Goal: Navigation & Orientation: Find specific page/section

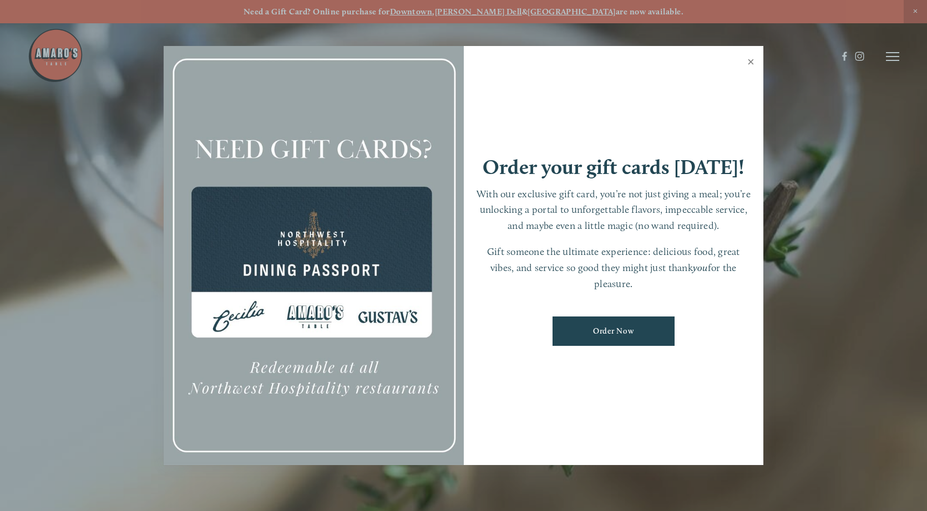
click at [747, 63] on link "Close" at bounding box center [751, 63] width 22 height 31
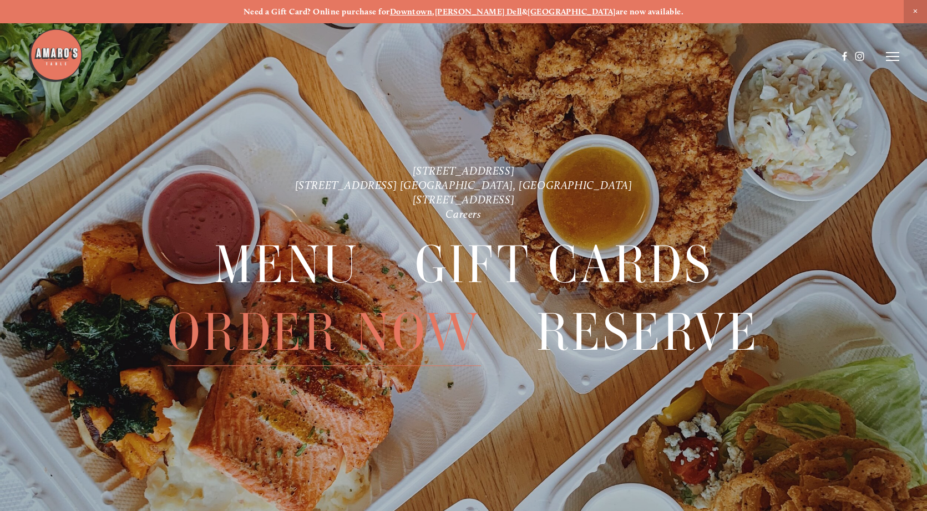
click at [393, 342] on span "Order Now" at bounding box center [324, 332] width 313 height 67
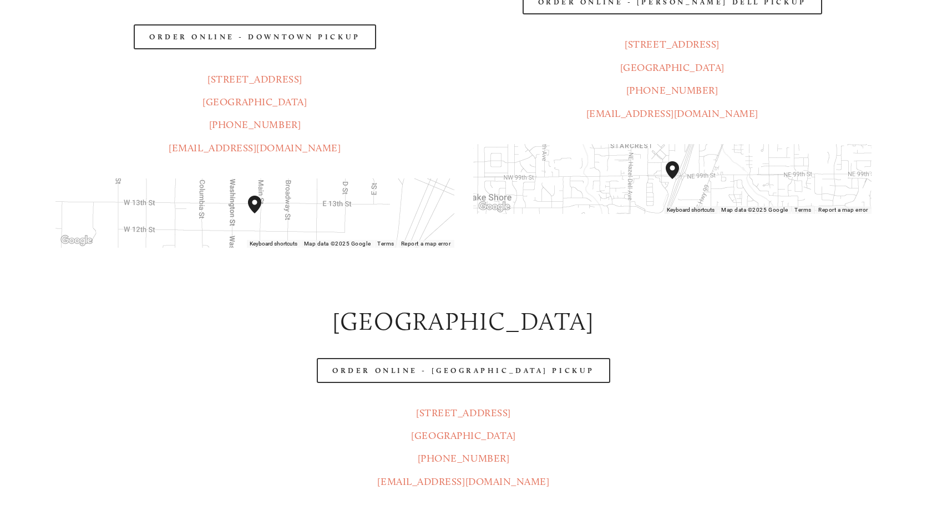
scroll to position [166, 0]
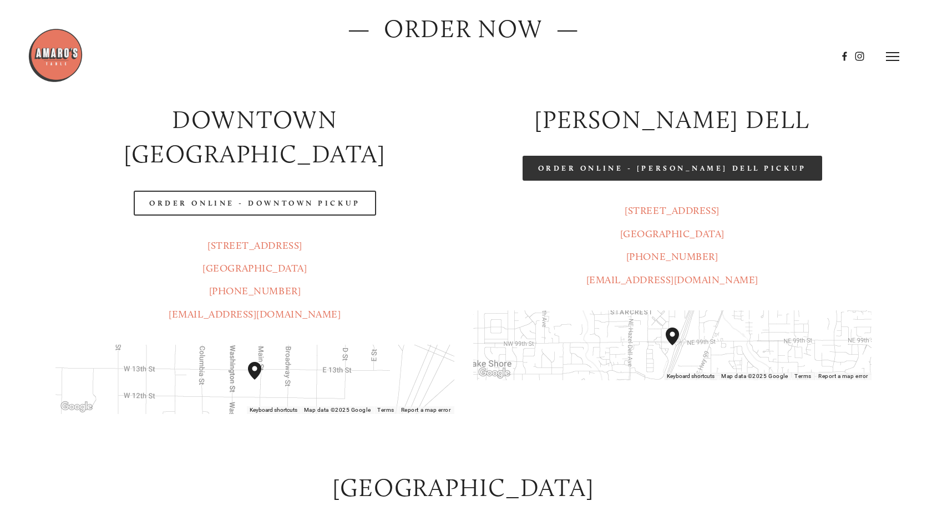
click at [676, 172] on link "Order Online - [PERSON_NAME] Dell Pickup" at bounding box center [672, 168] width 300 height 25
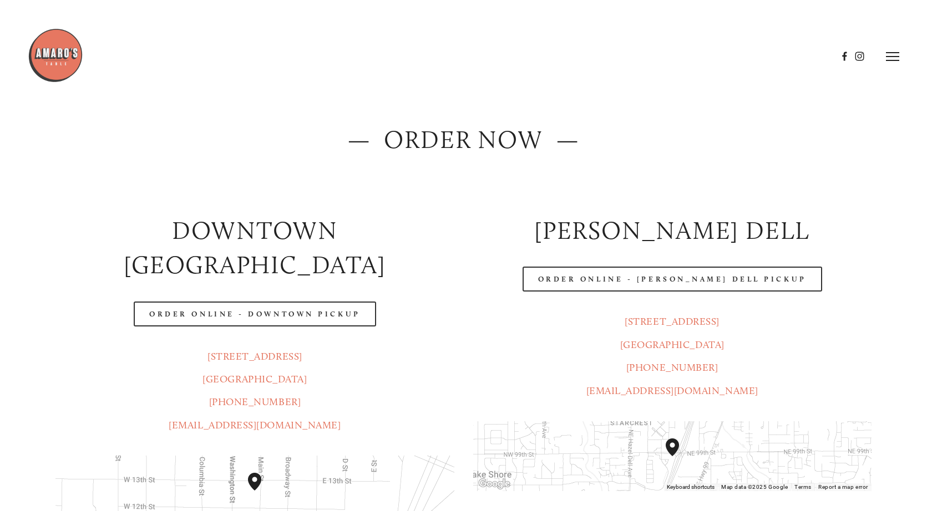
scroll to position [0, 0]
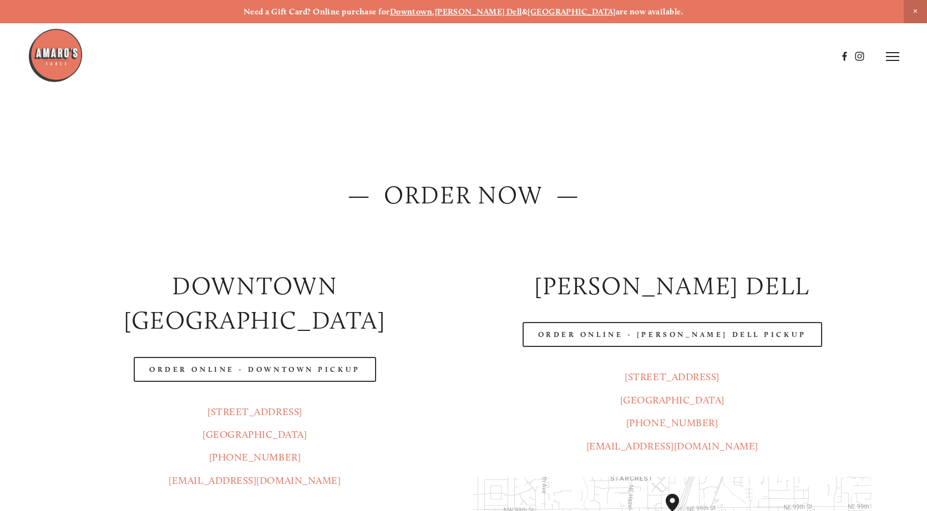
click at [892, 52] on icon at bounding box center [892, 57] width 13 height 10
click at [683, 57] on span "Menu" at bounding box center [687, 56] width 21 height 9
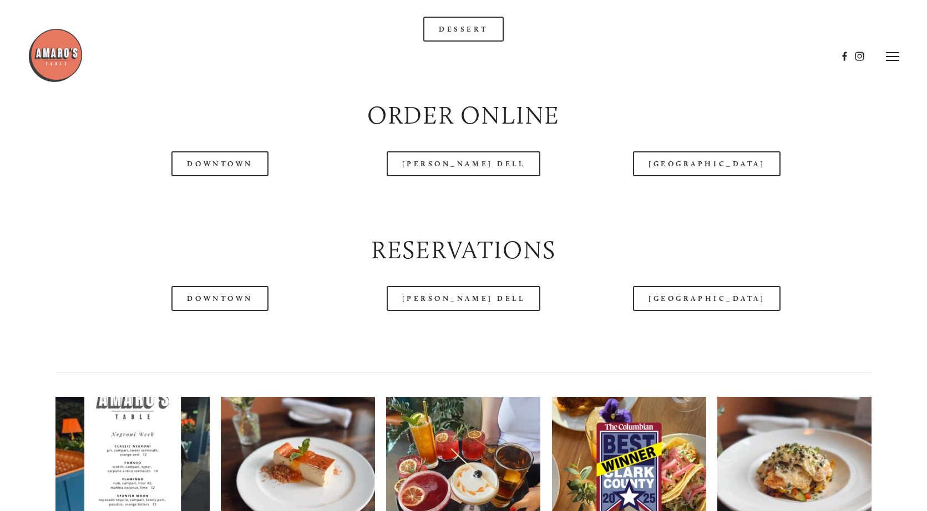
scroll to position [1165, 0]
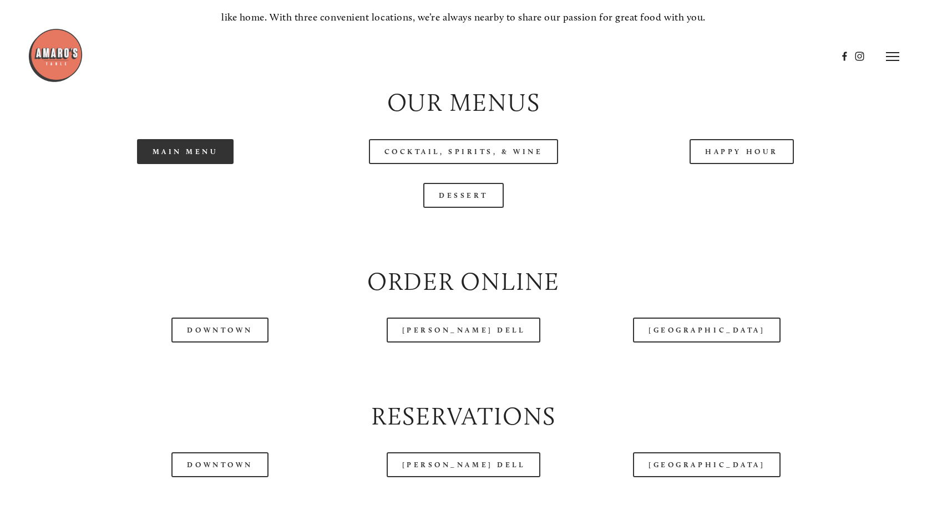
click at [175, 158] on link "Main Menu" at bounding box center [185, 151] width 97 height 25
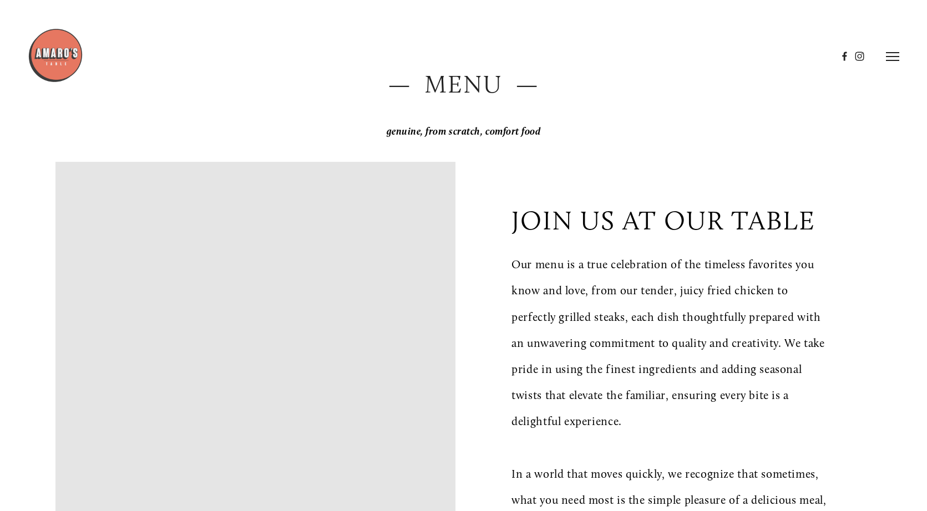
scroll to position [0, 0]
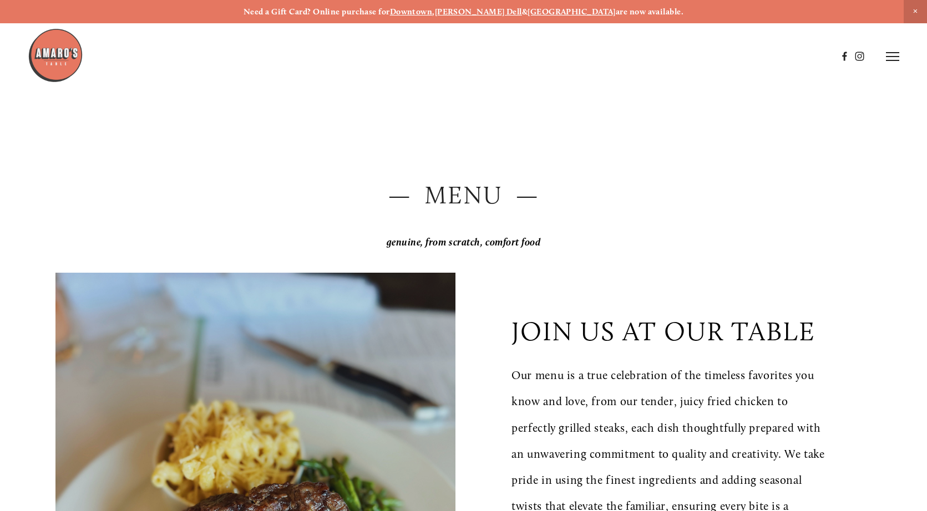
click at [53, 52] on img at bounding box center [55, 55] width 55 height 55
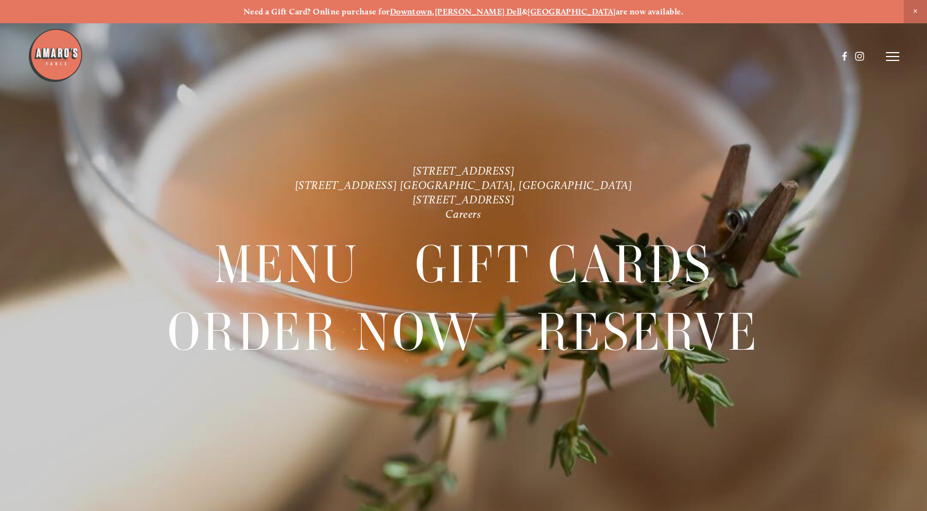
scroll to position [23, 0]
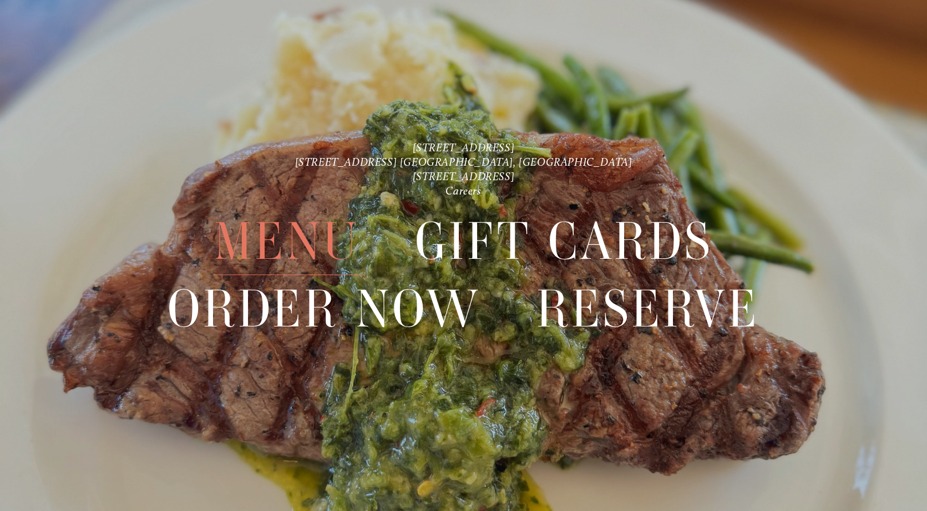
click at [290, 232] on span "Menu" at bounding box center [286, 241] width 145 height 67
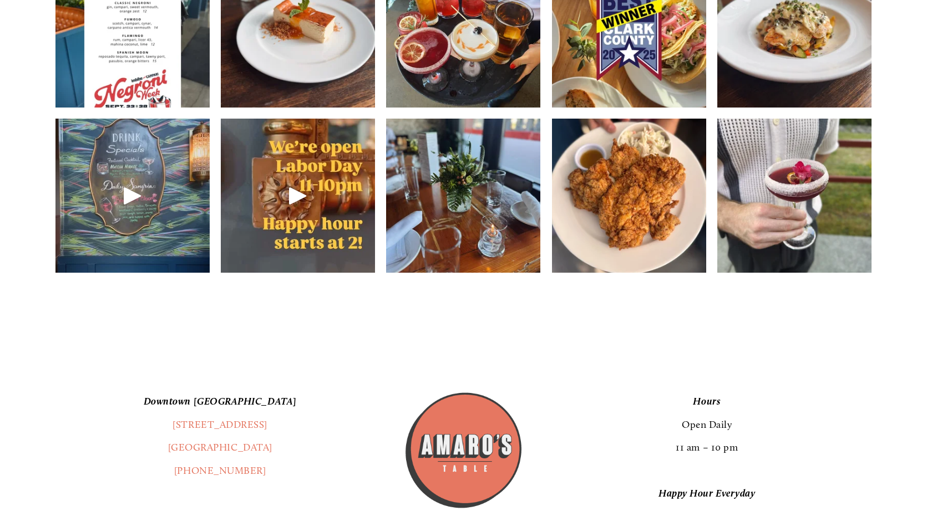
scroll to position [2108, 0]
